Goal: Information Seeking & Learning: Compare options

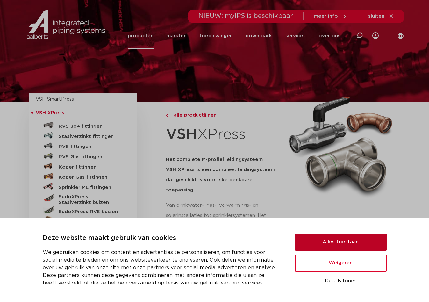
click at [336, 242] on button "Alles toestaan" at bounding box center [341, 242] width 92 height 17
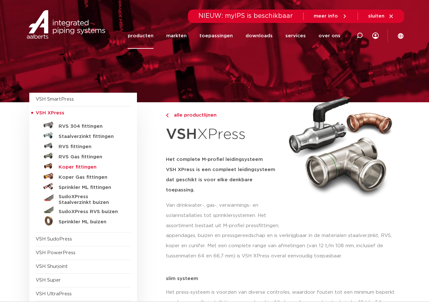
click at [67, 168] on h5 "Koper fittingen" at bounding box center [90, 167] width 63 height 6
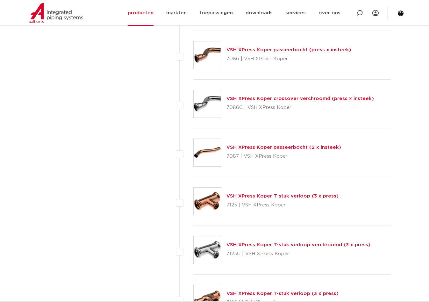
scroll to position [1617, 0]
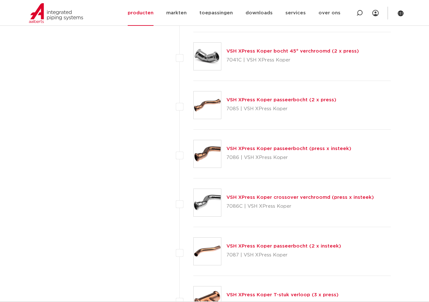
click at [208, 152] on img at bounding box center [207, 153] width 27 height 27
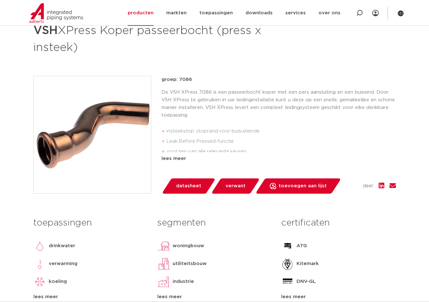
scroll to position [53, 0]
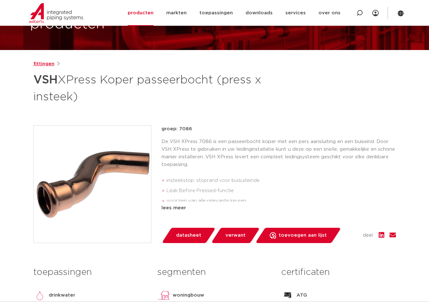
click at [40, 65] on link "fittingen" at bounding box center [43, 64] width 21 height 8
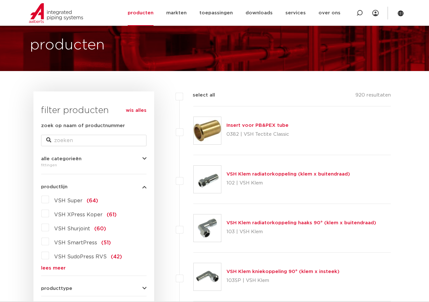
scroll to position [55, 0]
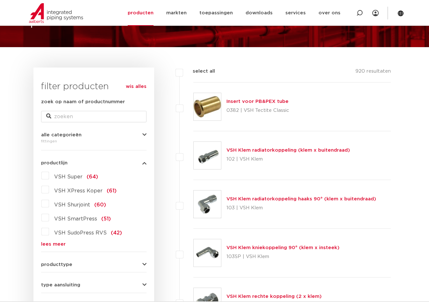
click at [67, 178] on span "VSH Super" at bounding box center [68, 176] width 28 height 5
click at [0, 0] on input "VSH Super (64)" at bounding box center [0, 0] width 0 height 0
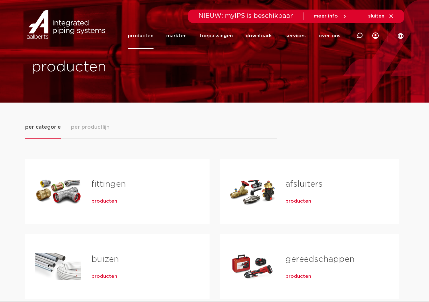
scroll to position [8, 0]
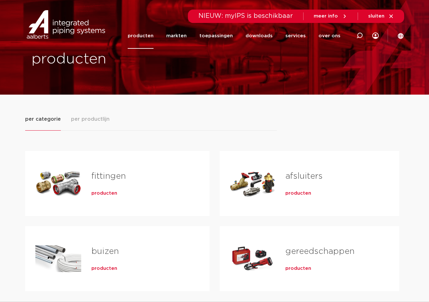
click at [66, 189] on div "Tabs. Open items met enter of spatie, sluit af met escape en navigeer met de pi…" at bounding box center [58, 183] width 46 height 45
click at [97, 193] on span "producten" at bounding box center [104, 193] width 26 height 6
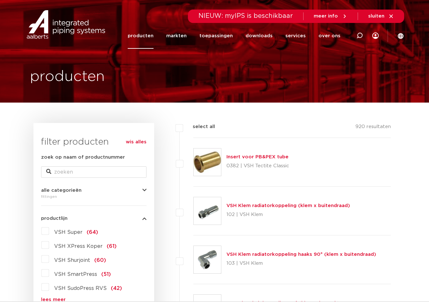
click at [150, 35] on link "producten" at bounding box center [141, 36] width 26 height 26
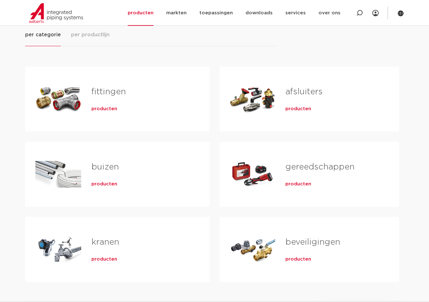
scroll to position [97, 0]
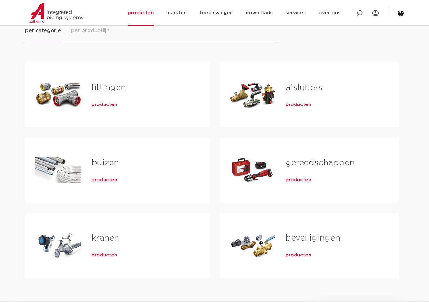
click at [109, 104] on span "producten" at bounding box center [104, 105] width 26 height 6
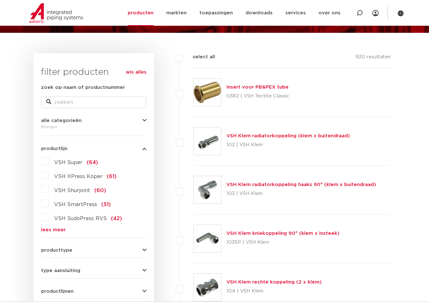
scroll to position [82, 0]
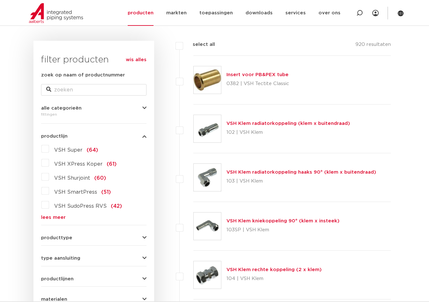
click at [54, 219] on link "lees meer" at bounding box center [93, 217] width 105 height 5
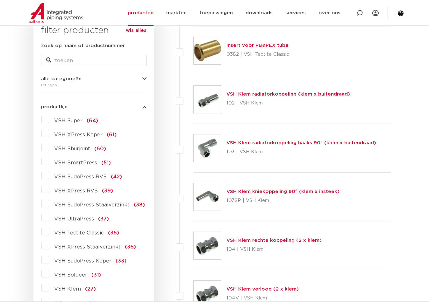
scroll to position [134, 0]
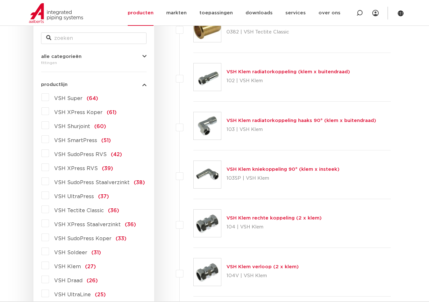
click at [49, 169] on label "VSH XPress RVS (39)" at bounding box center [81, 167] width 64 height 10
click at [0, 0] on input "VSH XPress RVS (39)" at bounding box center [0, 0] width 0 height 0
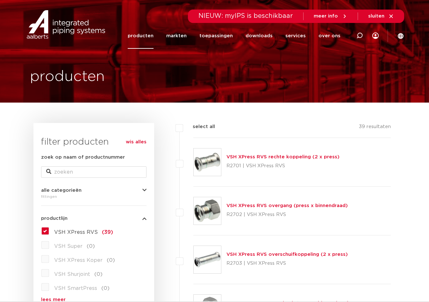
click at [49, 230] on label "VSH XPress RVS (39)" at bounding box center [81, 231] width 64 height 10
click at [0, 0] on input "VSH XPress RVS (39)" at bounding box center [0, 0] width 0 height 0
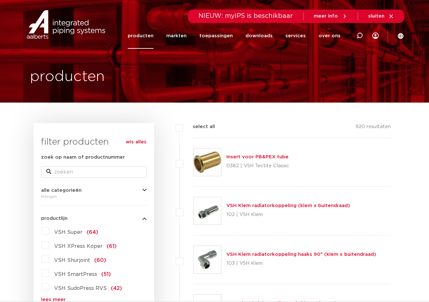
click at [49, 244] on label "VSH XPress Koper (61)" at bounding box center [83, 245] width 68 height 10
click at [0, 0] on input "VSH XPress Koper (61)" at bounding box center [0, 0] width 0 height 0
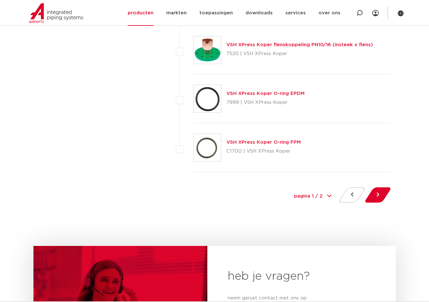
scroll to position [2895, 0]
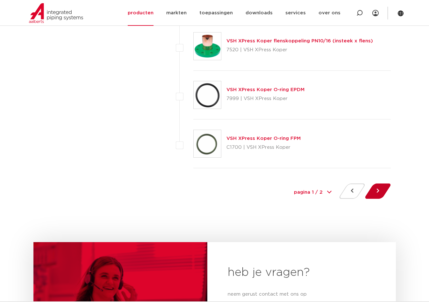
click at [376, 190] on button at bounding box center [378, 191] width 18 height 15
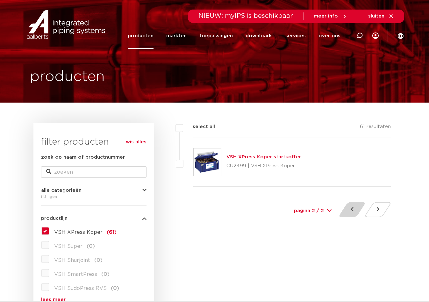
click at [354, 209] on button at bounding box center [352, 209] width 18 height 15
